Goal: Information Seeking & Learning: Understand process/instructions

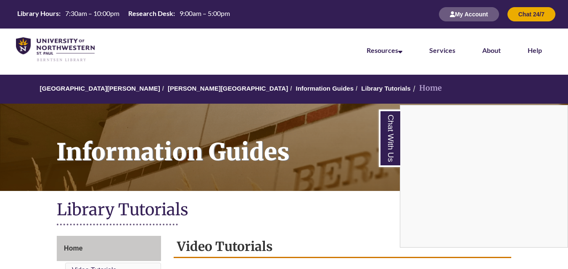
scroll to position [215, 0]
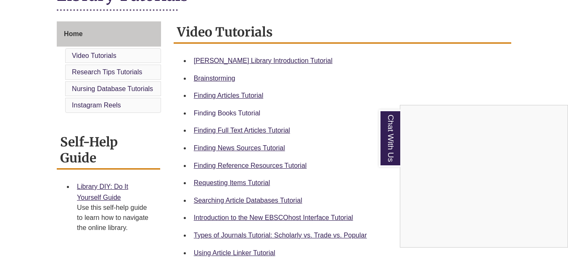
click at [226, 113] on div "Chat With Us" at bounding box center [284, 134] width 568 height 269
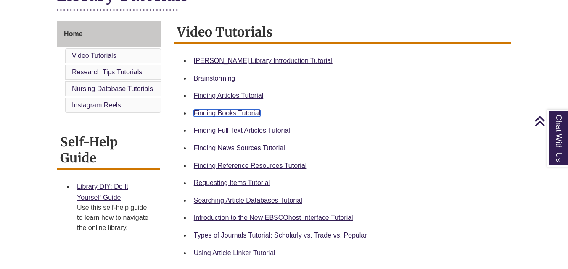
click at [226, 112] on link "Finding Books Tutorial" at bounding box center [227, 113] width 66 height 7
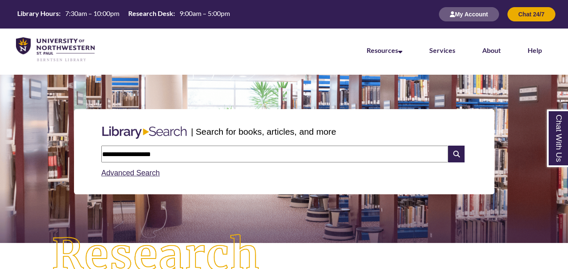
type input "**********"
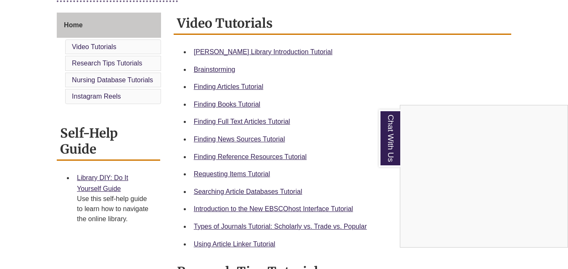
scroll to position [224, 0]
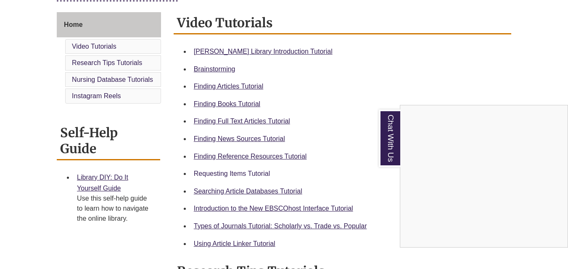
click at [246, 174] on div "Chat With Us" at bounding box center [284, 134] width 568 height 269
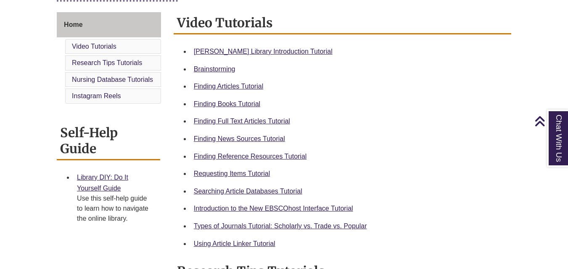
click at [320, 171] on div "Requesting Items Tutorial" at bounding box center [349, 173] width 310 height 11
click at [254, 171] on link "Requesting Items Tutorial" at bounding box center [232, 173] width 76 height 7
